Goal: Information Seeking & Learning: Learn about a topic

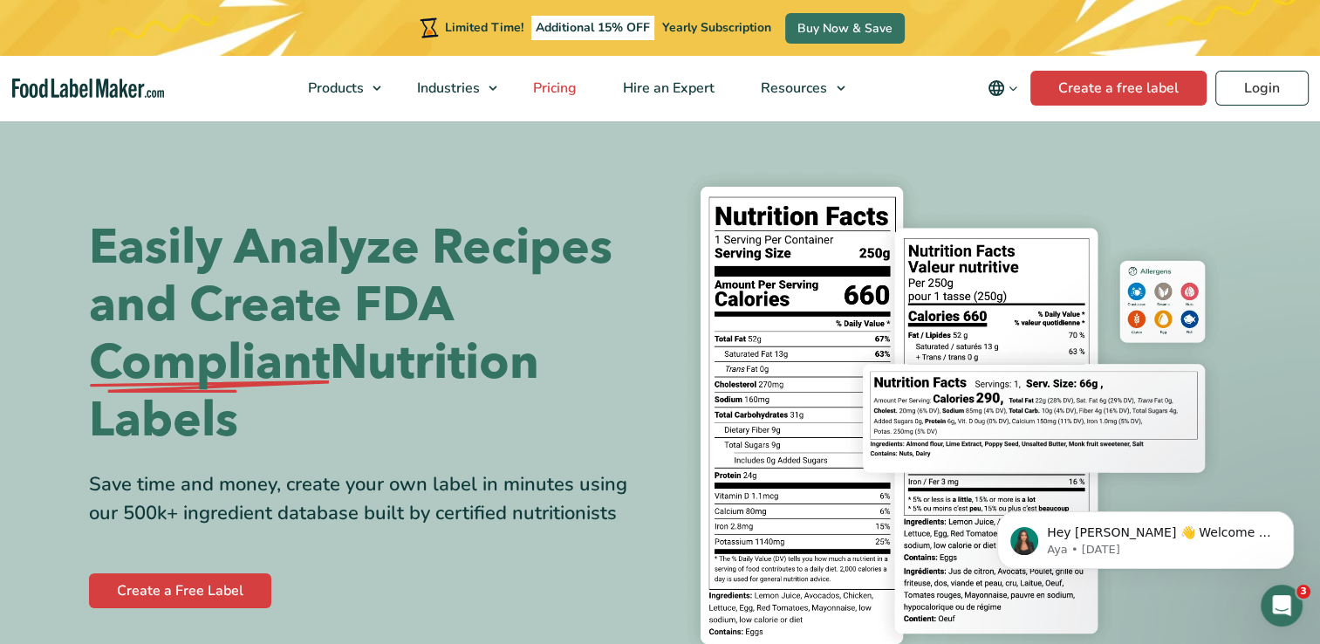
click at [558, 87] on span "Pricing" at bounding box center [553, 88] width 51 height 19
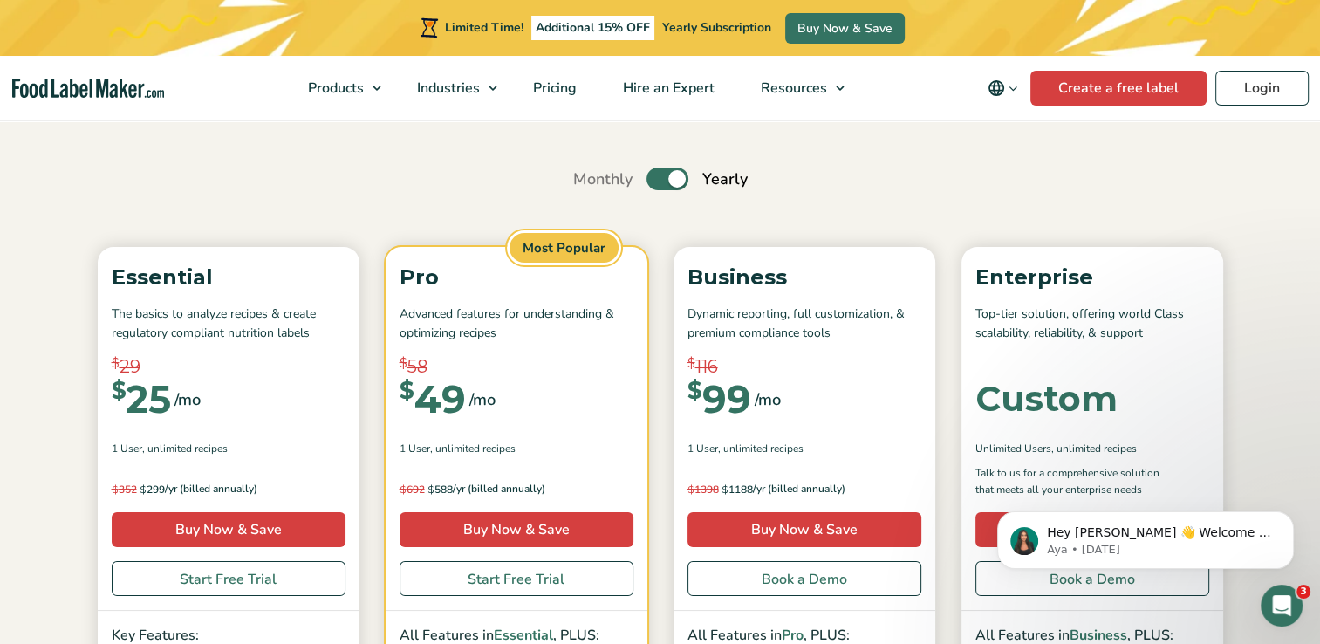
scroll to position [174, 0]
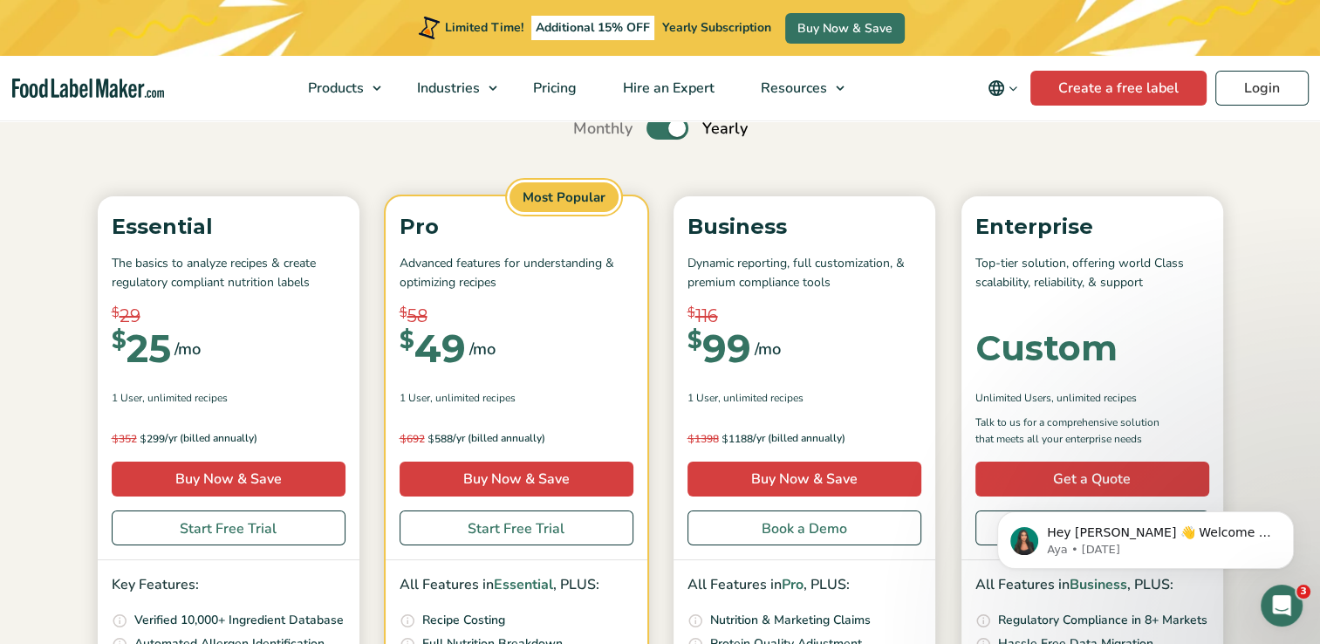
click at [651, 131] on label "Toggle" at bounding box center [667, 128] width 42 height 23
click at [588, 131] on input "Toggle" at bounding box center [582, 128] width 11 height 11
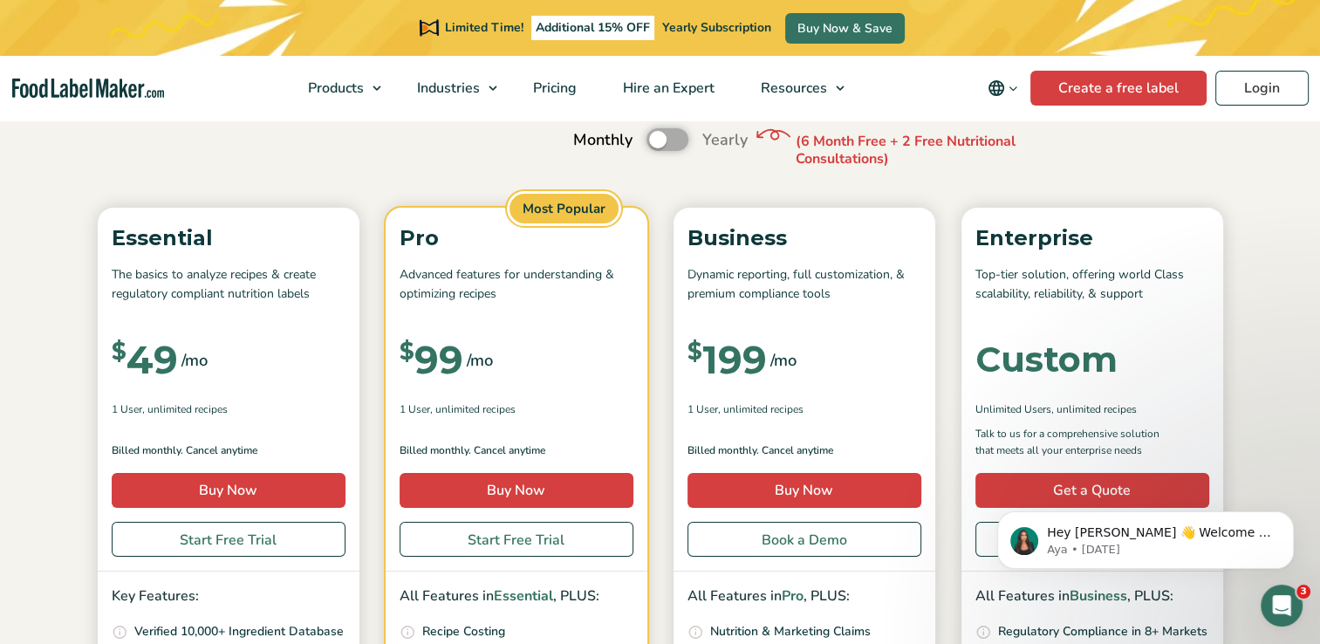
scroll to position [87, 0]
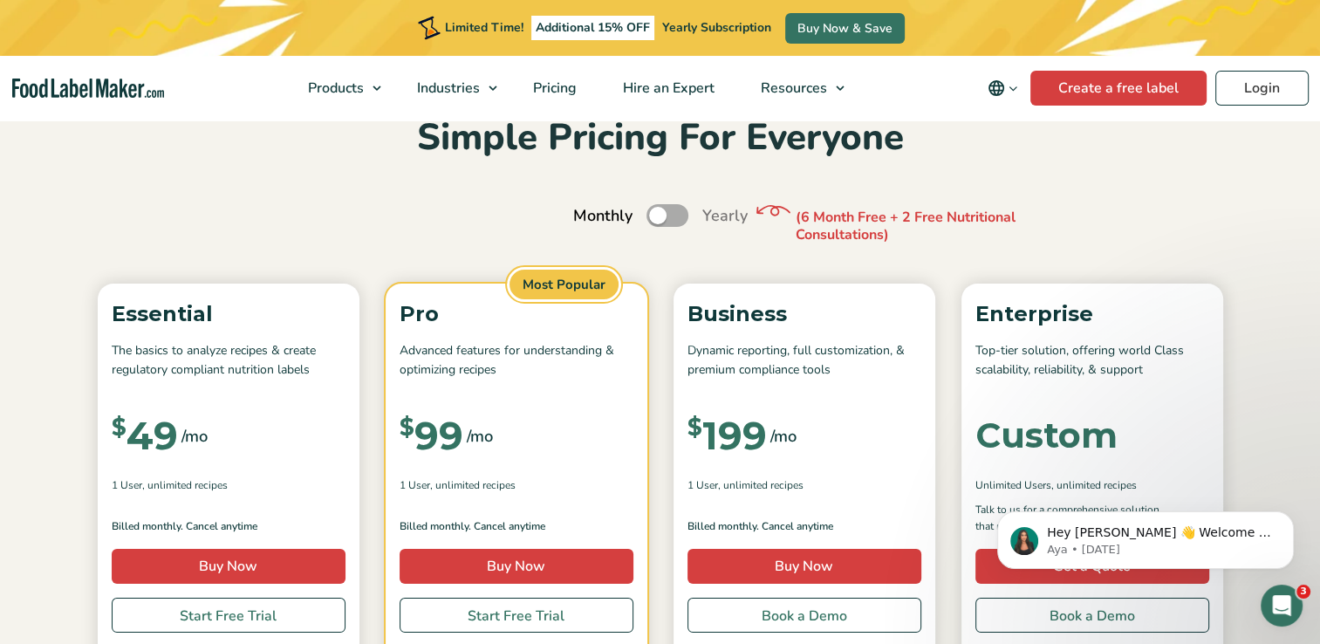
click at [671, 215] on label "Toggle" at bounding box center [667, 215] width 42 height 23
click at [588, 215] on input "Toggle" at bounding box center [582, 215] width 11 height 11
checkbox input "true"
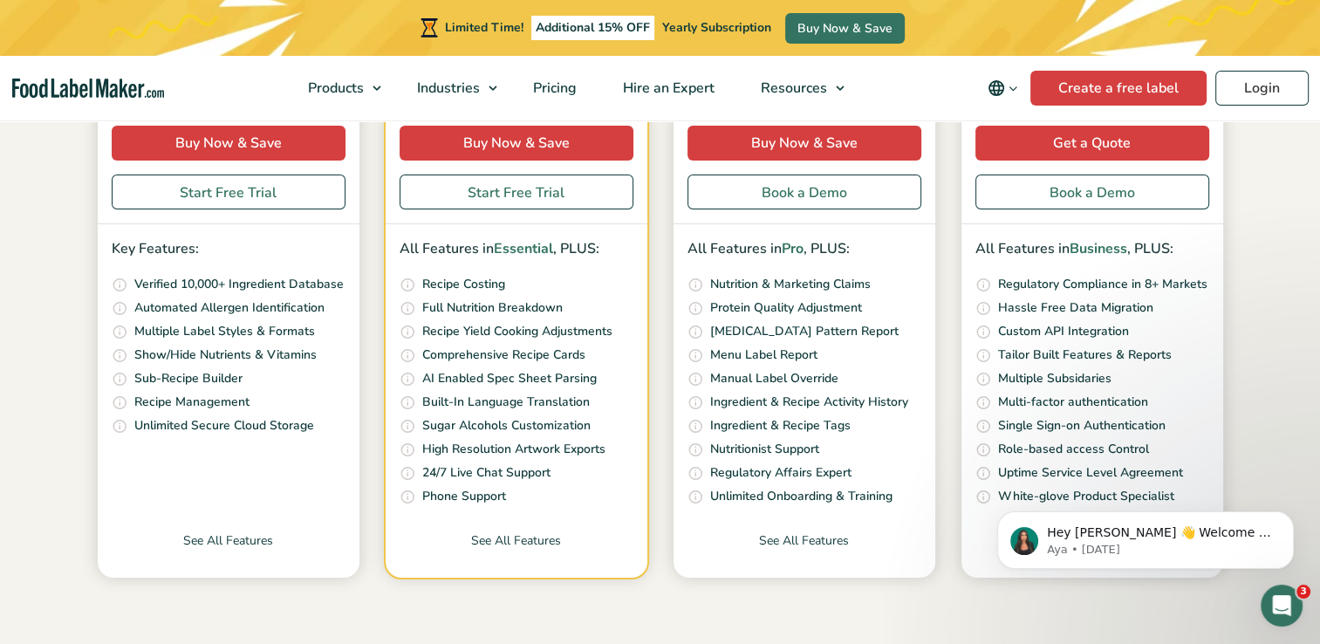
scroll to position [523, 0]
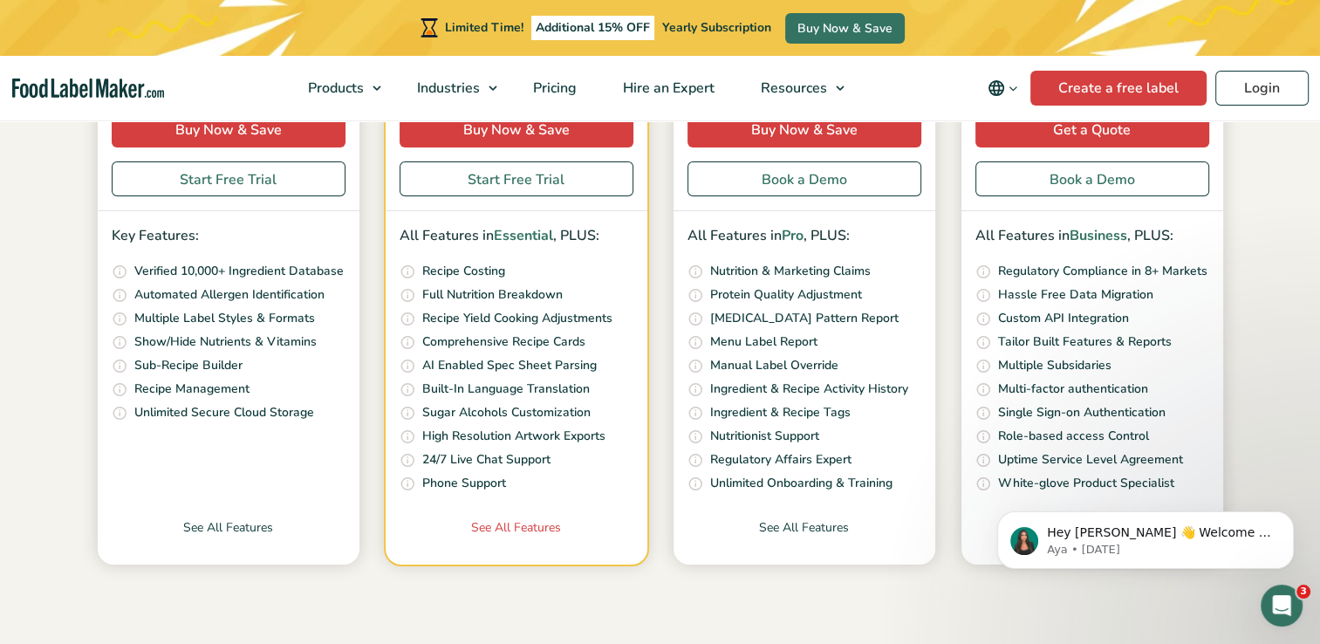
click at [530, 522] on link "See All Features" at bounding box center [517, 541] width 262 height 46
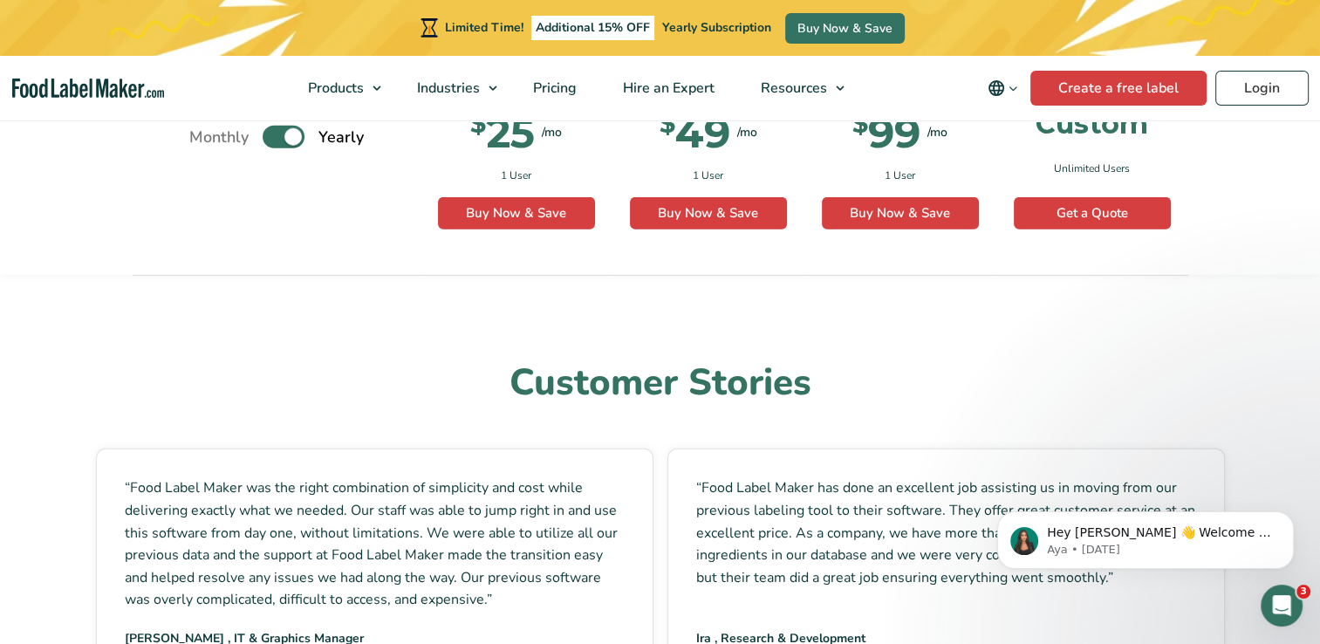
scroll to position [4012, 0]
